Goal: Transaction & Acquisition: Purchase product/service

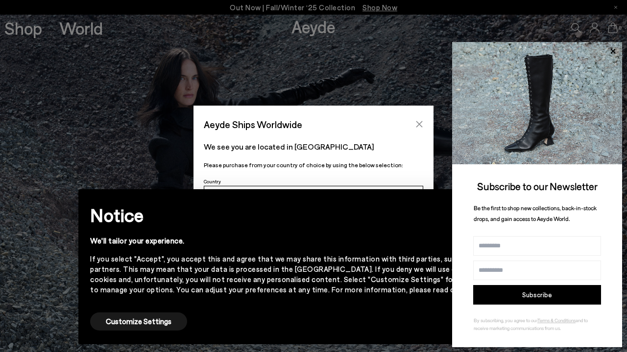
click at [421, 126] on icon "Close" at bounding box center [419, 124] width 8 height 8
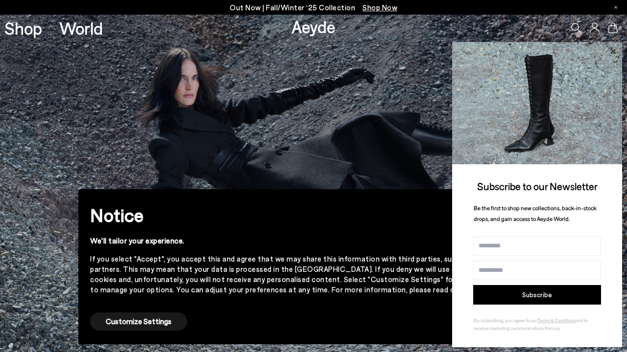
click at [614, 51] on icon at bounding box center [612, 50] width 5 height 5
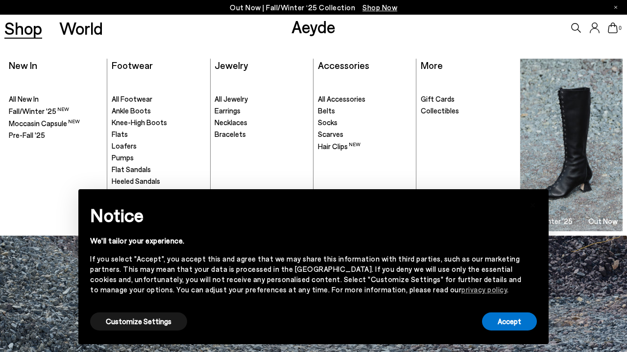
click at [28, 29] on link "Shop" at bounding box center [23, 28] width 38 height 17
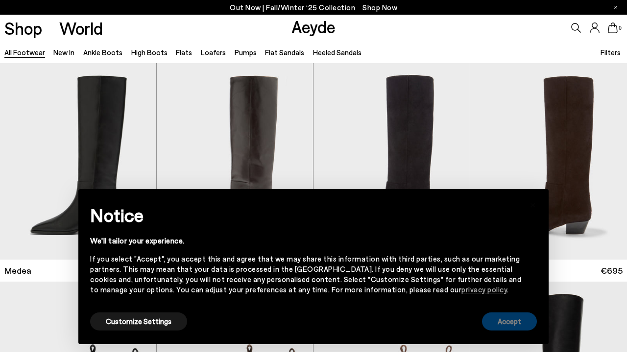
click at [498, 328] on button "Accept" at bounding box center [509, 322] width 55 height 18
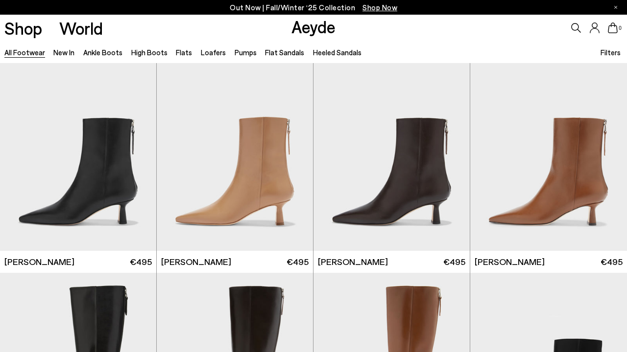
scroll to position [1572, 0]
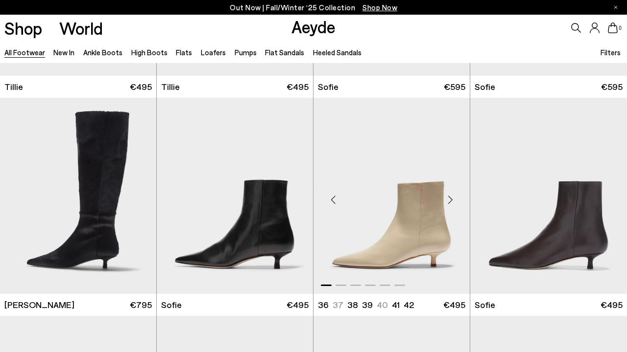
scroll to position [2797, 0]
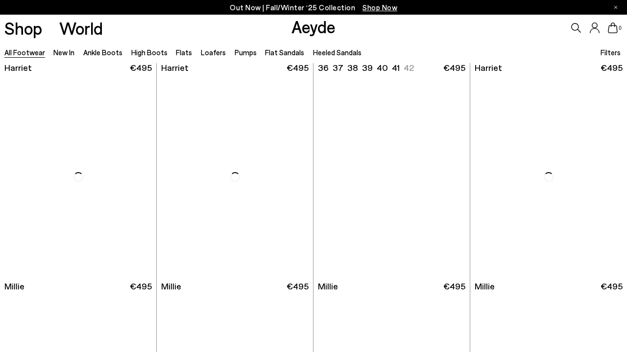
scroll to position [3739, 0]
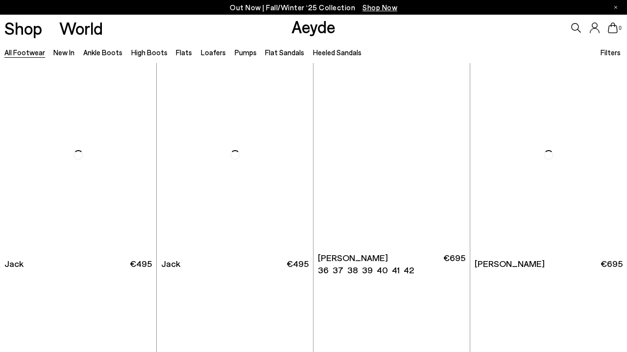
scroll to position [5474, 0]
